Goal: Communication & Community: Answer question/provide support

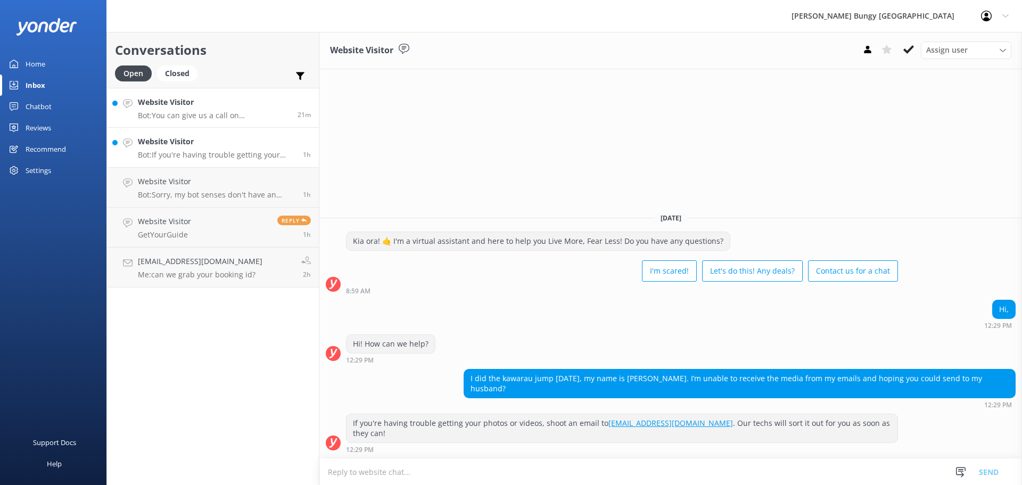
click at [211, 116] on p "Bot: You can give us a call on 0800 286 4958 or +64 3 450 1300 to chat with a c…" at bounding box center [214, 116] width 152 height 10
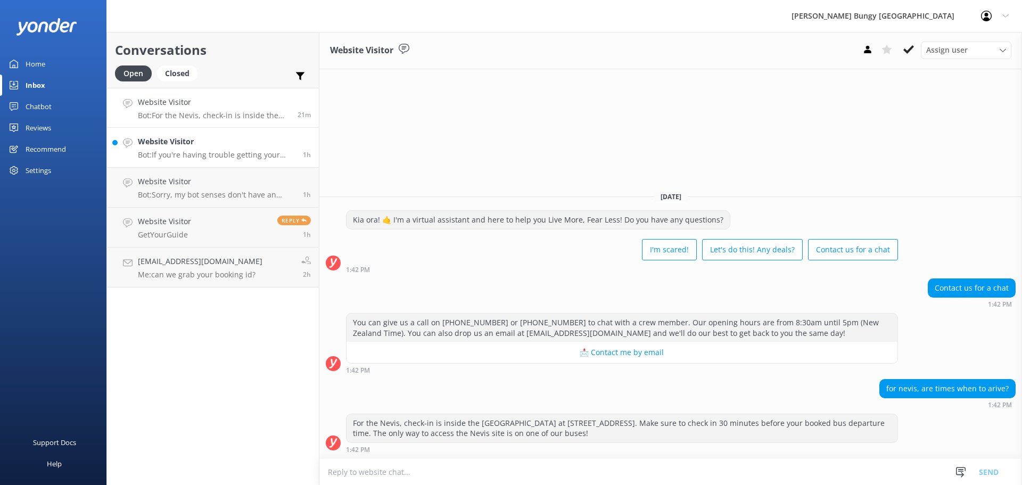
click at [211, 141] on h4 "Website Visitor" at bounding box center [216, 142] width 157 height 12
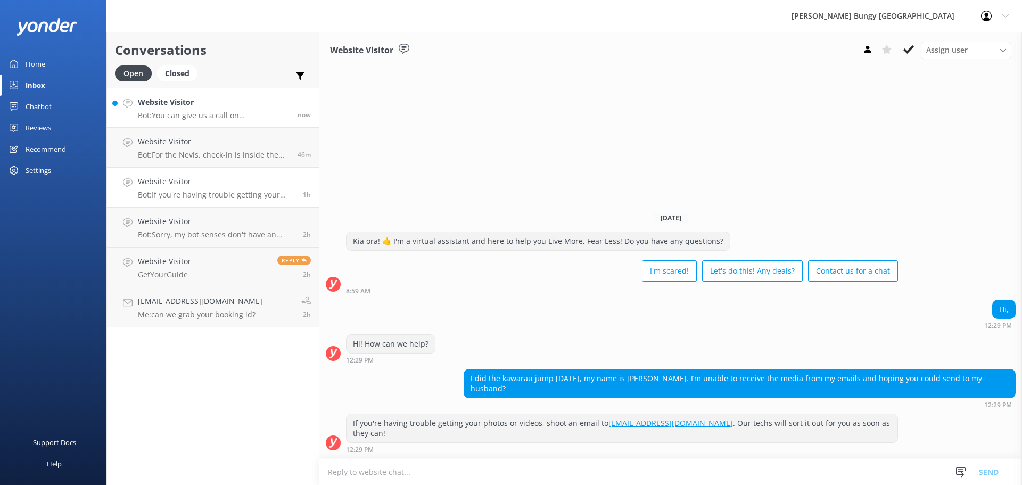
click at [143, 109] on div "Website Visitor Bot: You can give us a call on [PHONE_NUMBER] or [PHONE_NUMBER]…" at bounding box center [214, 107] width 152 height 23
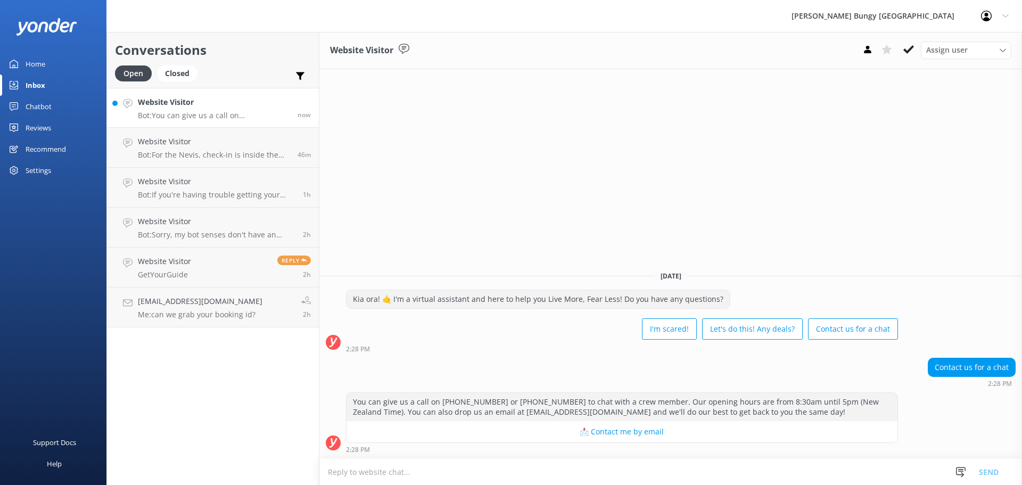
click at [454, 480] on textarea at bounding box center [670, 472] width 703 height 26
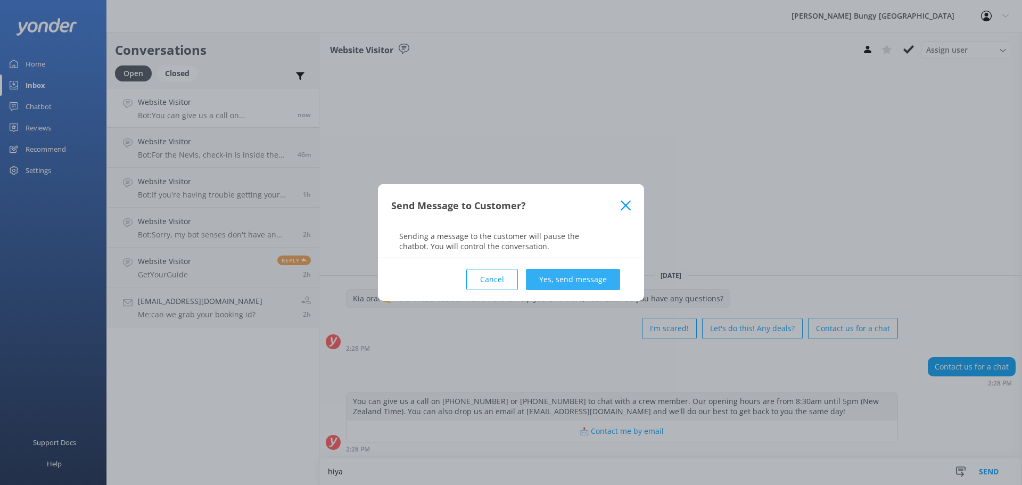
type textarea "hiya"
click at [538, 282] on button "Yes, send message" at bounding box center [573, 279] width 94 height 21
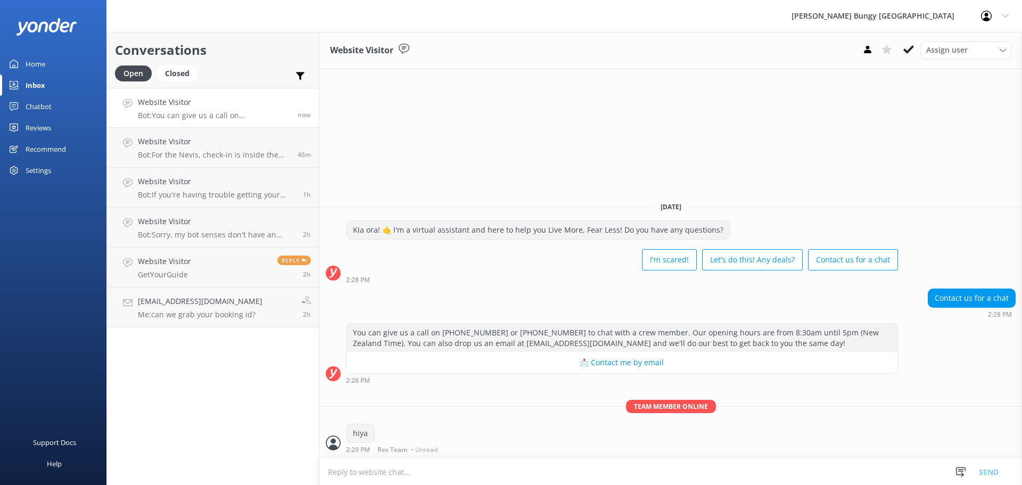
click at [433, 475] on textarea at bounding box center [670, 472] width 703 height 26
type textarea "j"
type textarea "how can we help?"
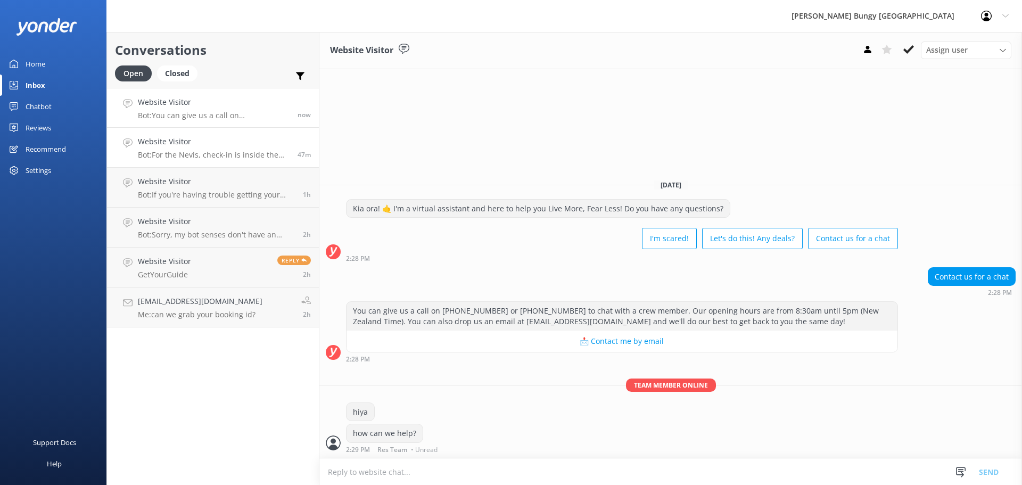
click at [161, 160] on link "Website Visitor Bot: For the Nevis, check-in is inside the [GEOGRAPHIC_DATA] at…" at bounding box center [213, 148] width 212 height 40
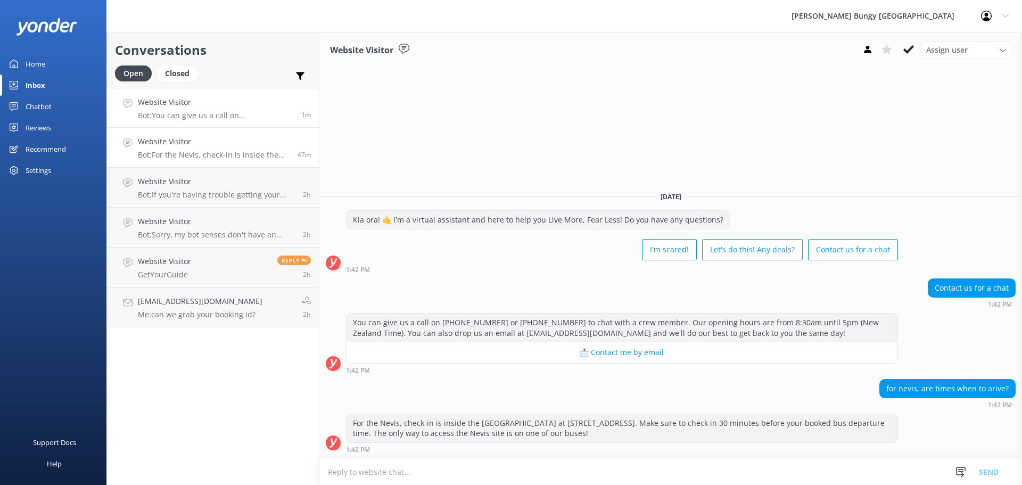
click at [177, 98] on h4 "Website Visitor" at bounding box center [215, 102] width 155 height 12
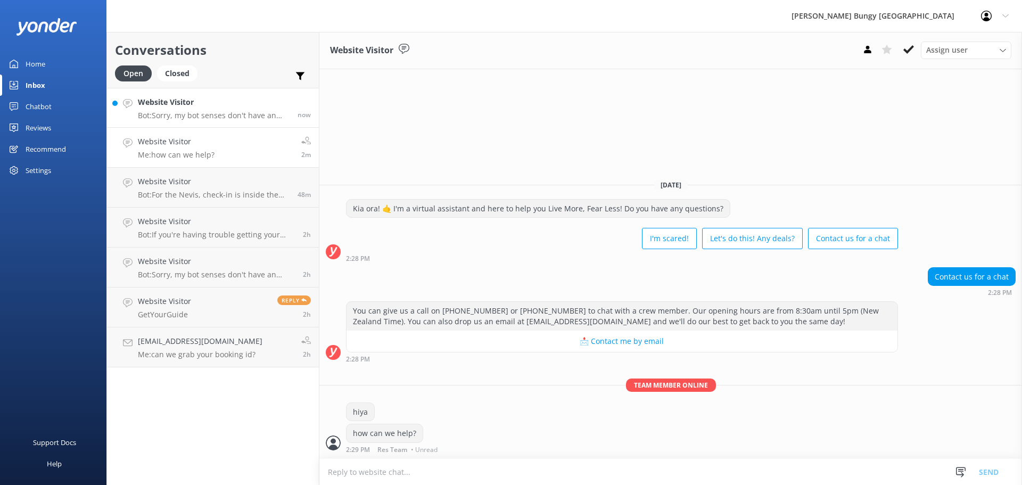
click at [216, 116] on p "Bot: Sorry, my bot senses don't have an answer for that, please try and rephras…" at bounding box center [214, 116] width 152 height 10
